Goal: Answer question/provide support

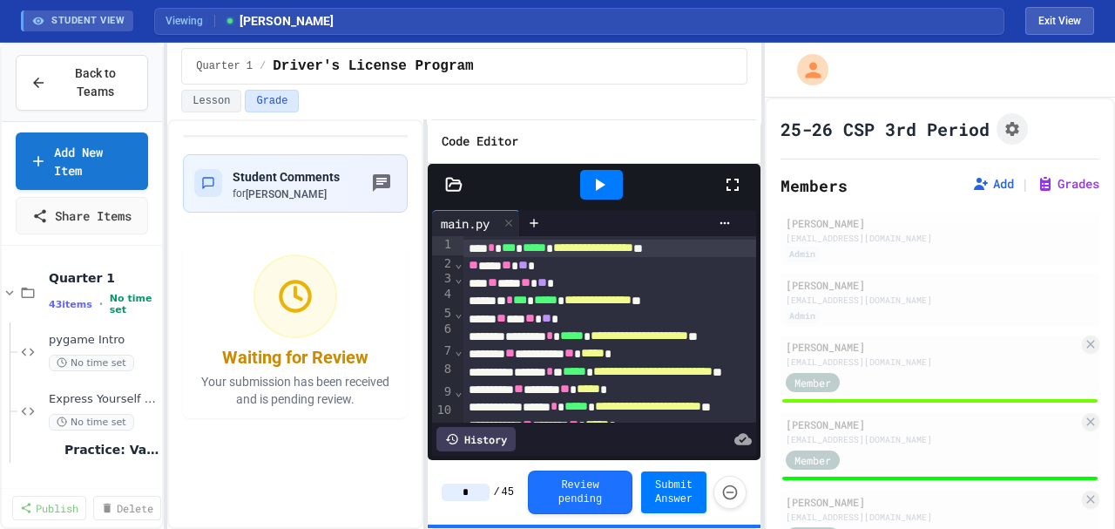
type input "**"
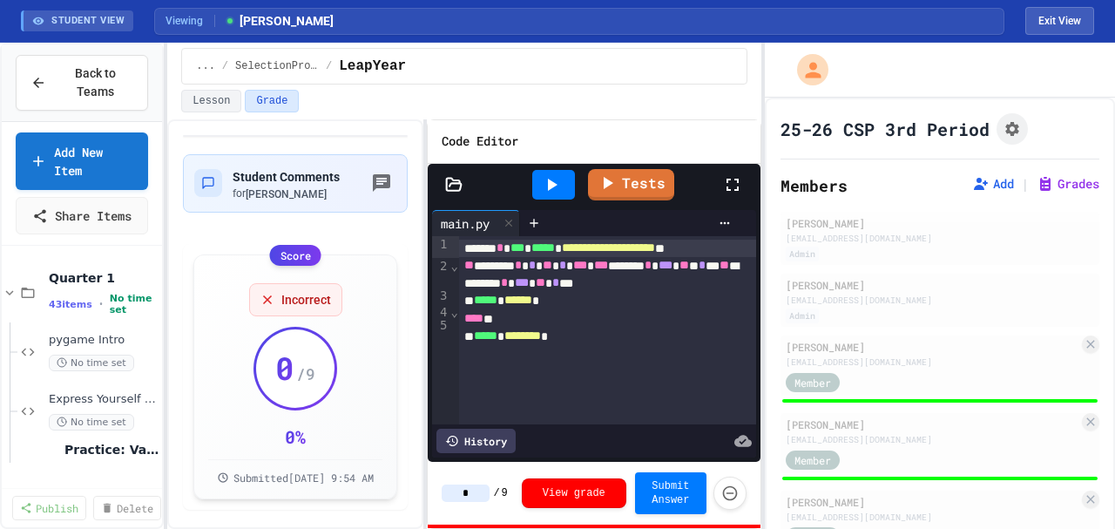
type input "*"
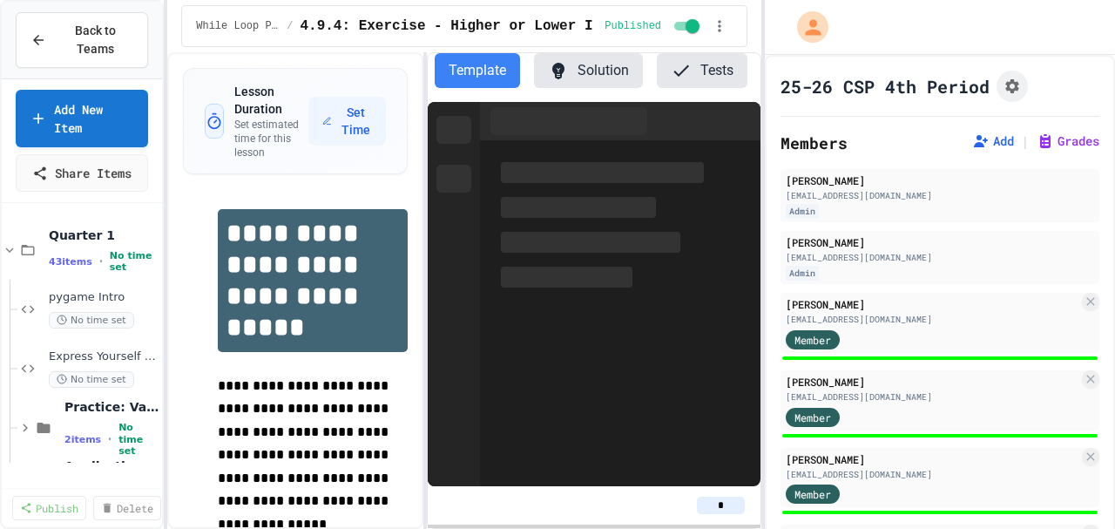
select select "***"
